Goal: Find specific page/section

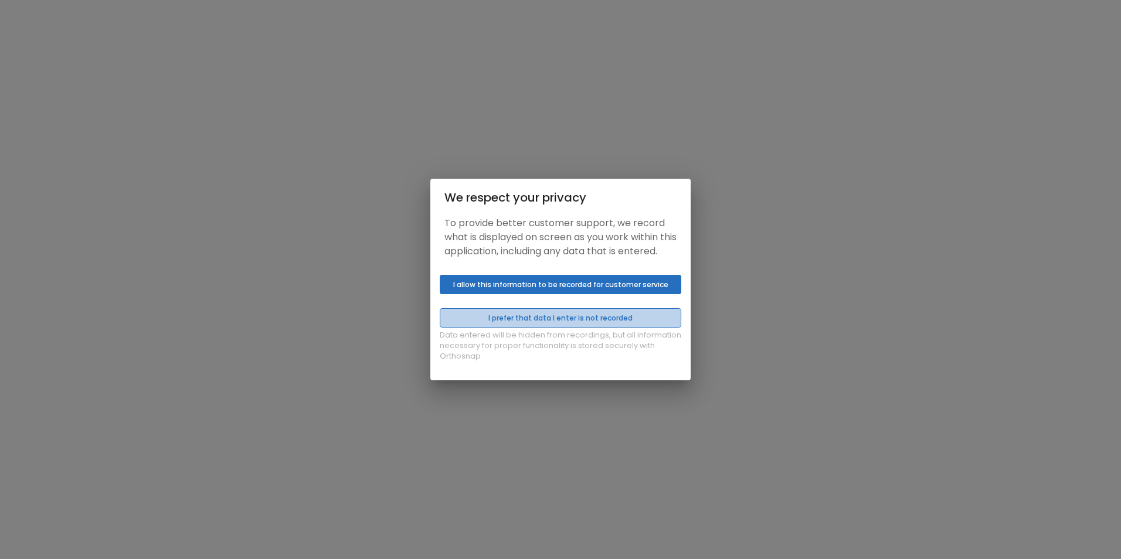
click at [536, 328] on button "I prefer that data I enter is not recorded" at bounding box center [560, 317] width 241 height 19
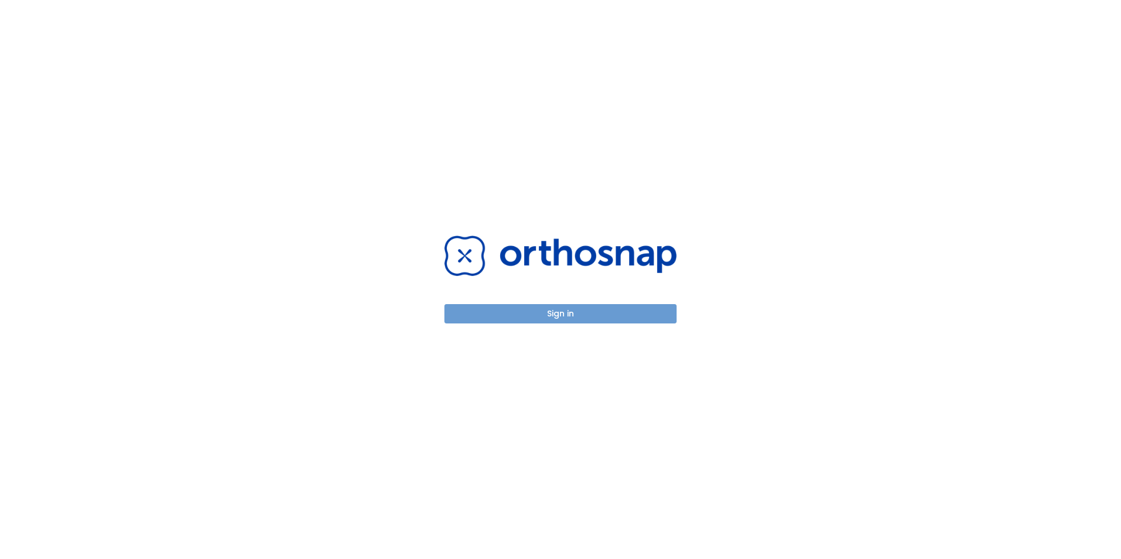
click at [538, 311] on button "Sign in" at bounding box center [560, 313] width 232 height 19
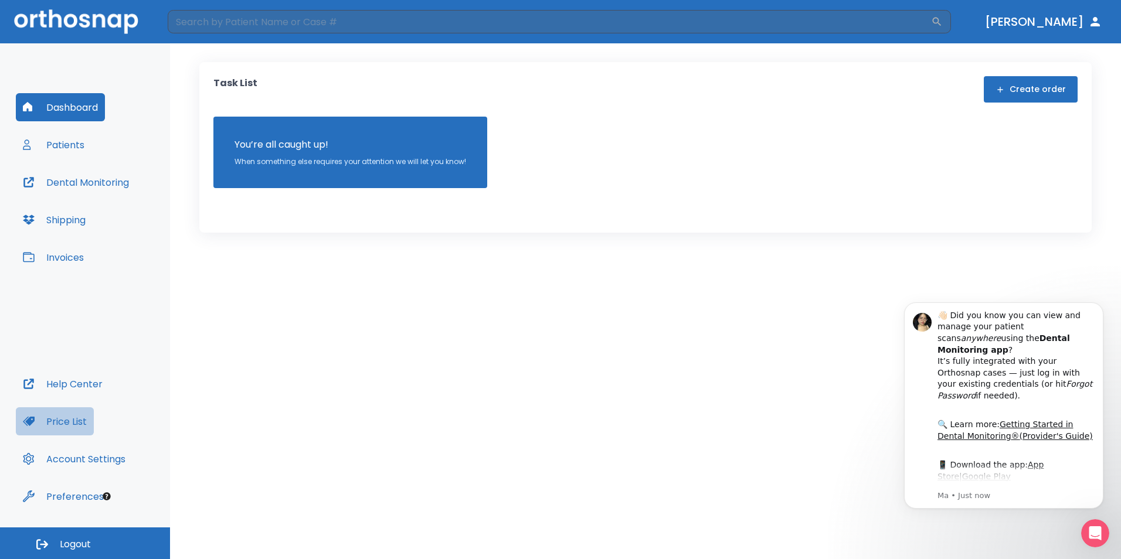
click at [68, 419] on button "Price List" at bounding box center [55, 421] width 78 height 28
